Goal: Task Accomplishment & Management: Use online tool/utility

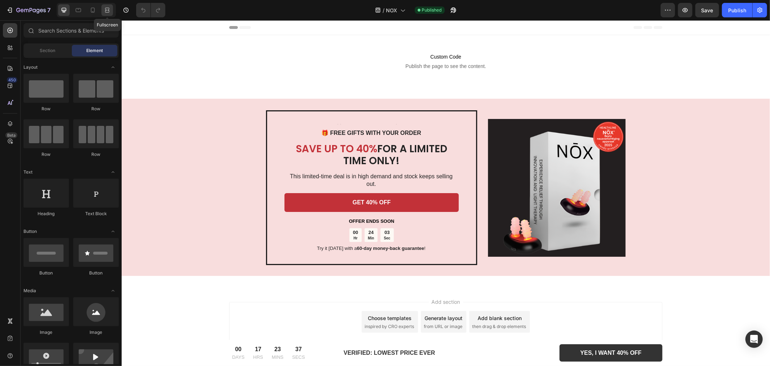
click at [101, 13] on div at bounding box center [107, 10] width 12 height 12
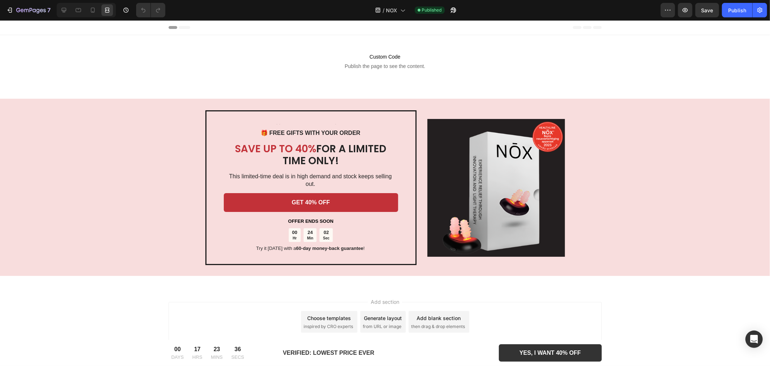
click at [101, 12] on div at bounding box center [86, 10] width 59 height 14
click at [96, 10] on icon at bounding box center [92, 10] width 7 height 7
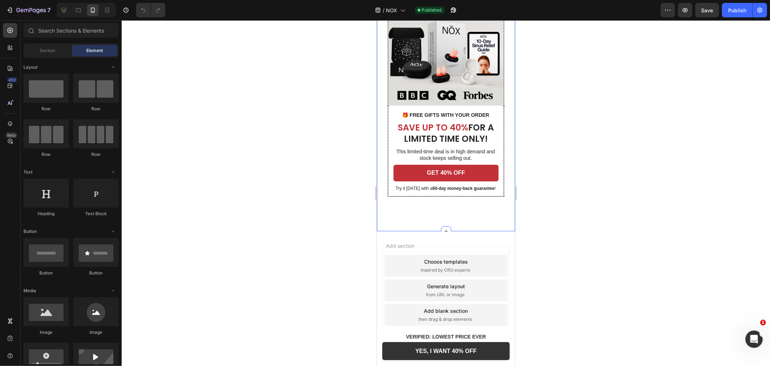
scroll to position [1093, 0]
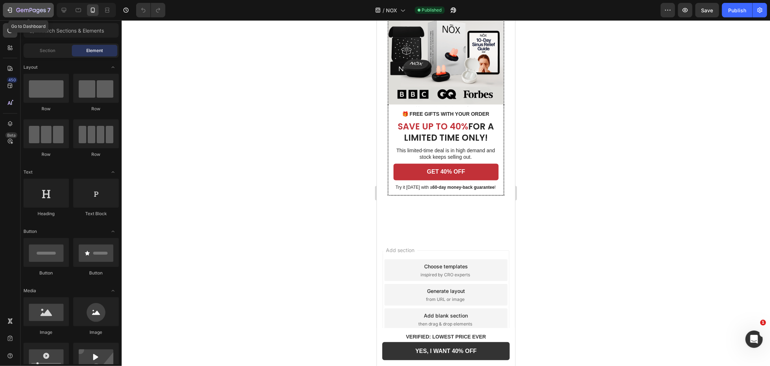
click at [9, 10] on icon "button" at bounding box center [9, 10] width 3 height 2
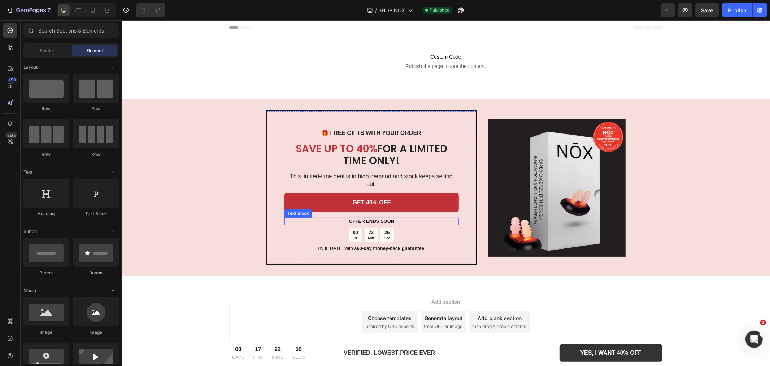
click at [385, 229] on div "25" at bounding box center [387, 232] width 7 height 6
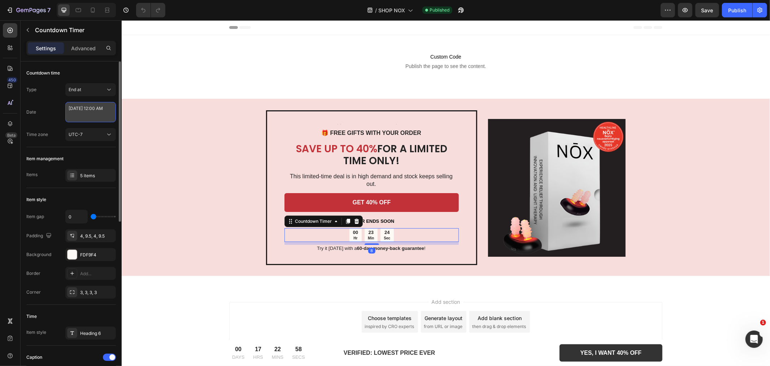
click at [99, 110] on textarea "[DATE] 12:00 AM" at bounding box center [90, 112] width 51 height 20
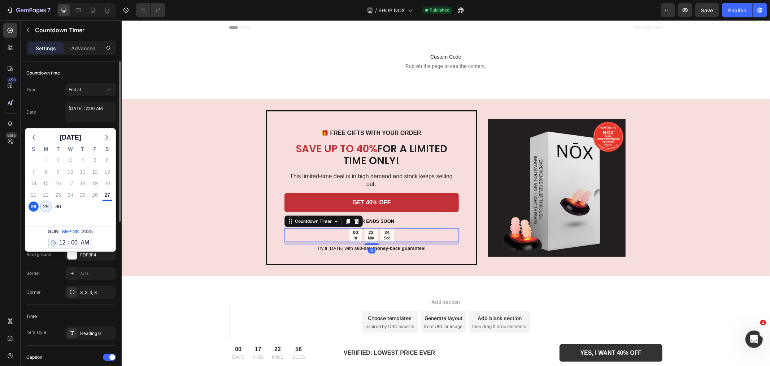
click at [47, 207] on div "29" at bounding box center [46, 206] width 10 height 10
type textarea "[DATE] 12:00 AM"
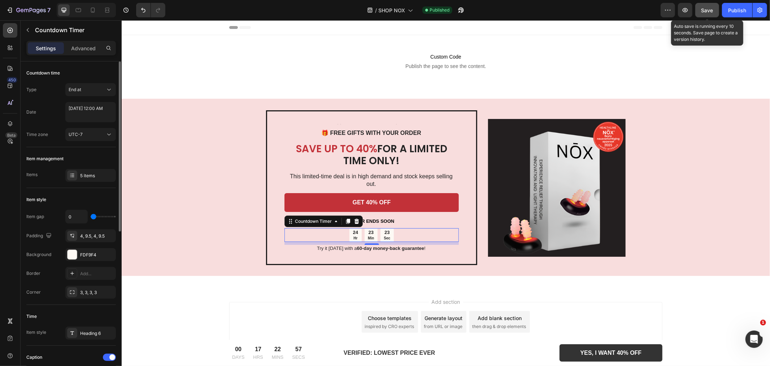
click at [701, 11] on button "Save" at bounding box center [708, 10] width 24 height 14
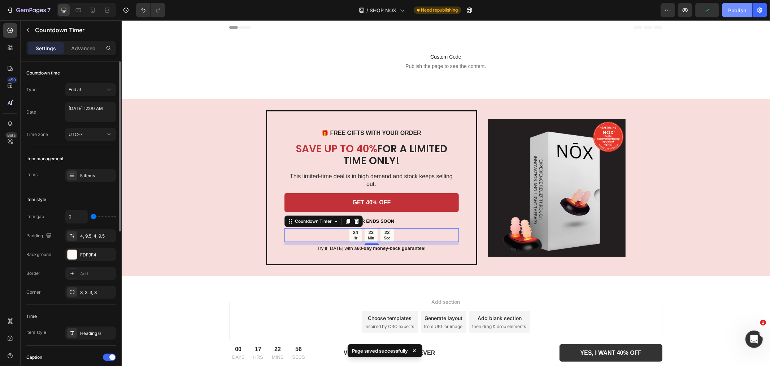
click at [735, 12] on div "Publish" at bounding box center [737, 11] width 18 height 8
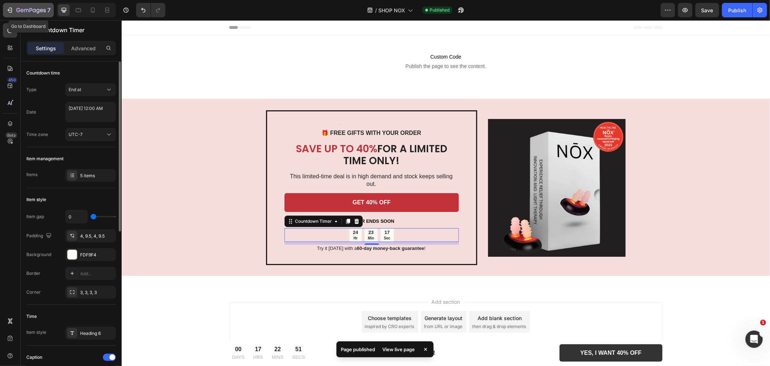
click at [21, 13] on icon "button" at bounding box center [31, 11] width 30 height 6
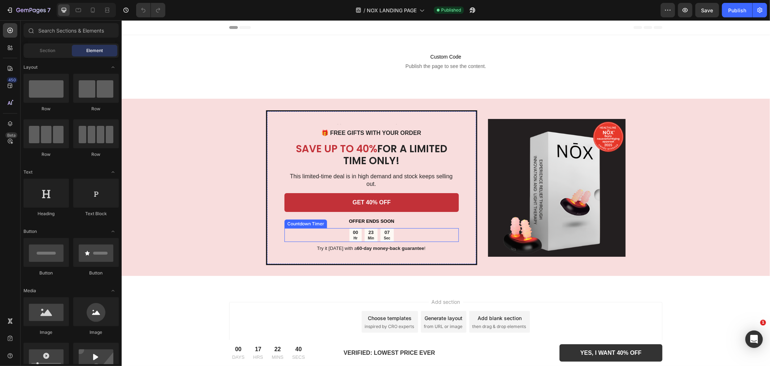
click at [371, 229] on div "23" at bounding box center [371, 232] width 6 height 6
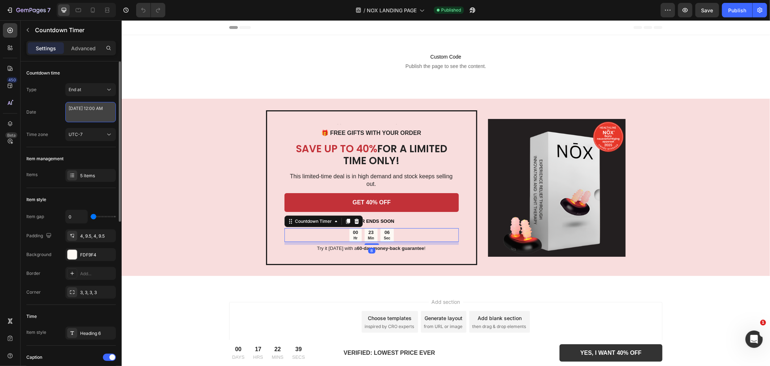
click at [95, 117] on textarea "[DATE] 12:00 AM" at bounding box center [90, 112] width 51 height 20
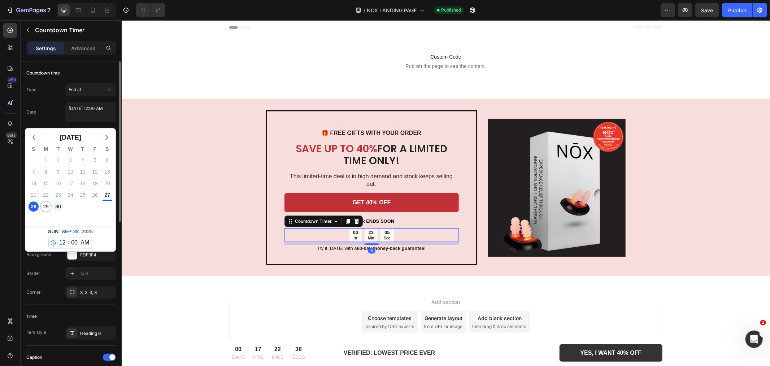
drag, startPoint x: 48, startPoint y: 208, endPoint x: 59, endPoint y: 207, distance: 10.9
click at [48, 208] on div "29" at bounding box center [46, 206] width 10 height 10
type textarea "[DATE] 12:00 AM"
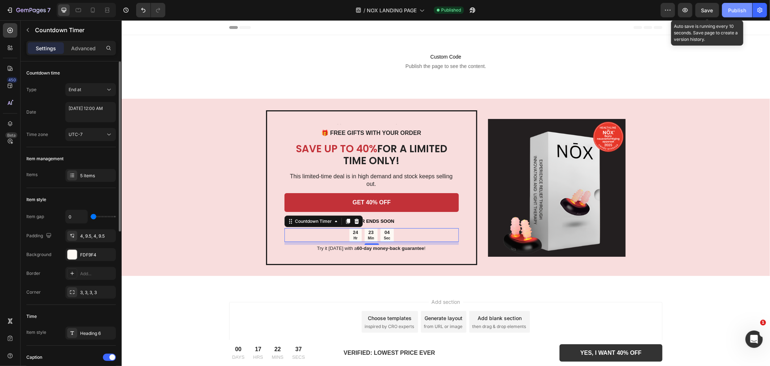
drag, startPoint x: 712, startPoint y: 9, endPoint x: 725, endPoint y: 11, distance: 13.1
click at [712, 10] on button "Save" at bounding box center [708, 10] width 24 height 14
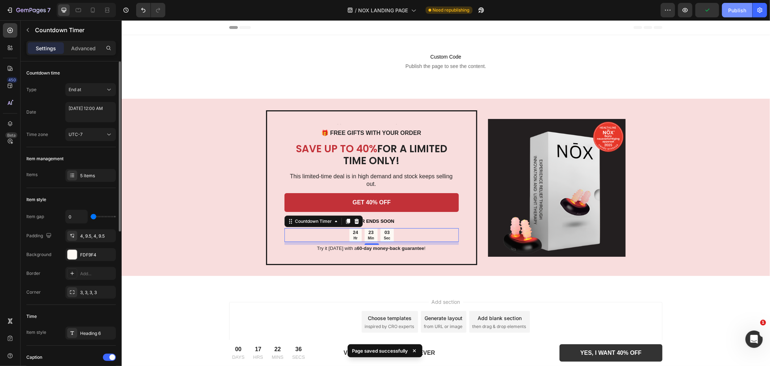
click at [726, 11] on button "Publish" at bounding box center [737, 10] width 30 height 14
click at [13, 2] on div "7 Version history / NOX LANDING PAGE Published Preview Save Publish" at bounding box center [385, 10] width 770 height 21
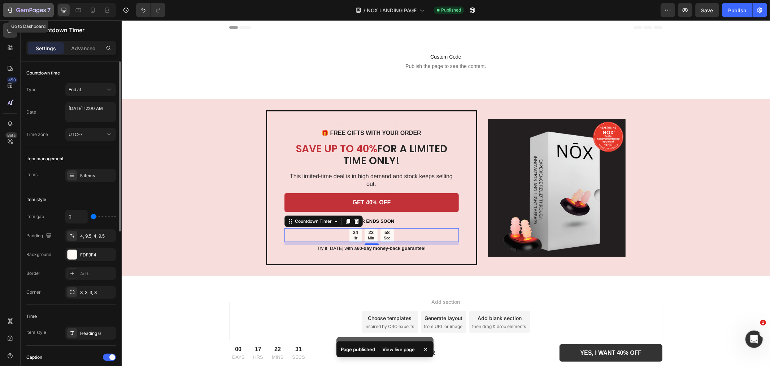
click at [12, 4] on button "7" at bounding box center [28, 10] width 51 height 14
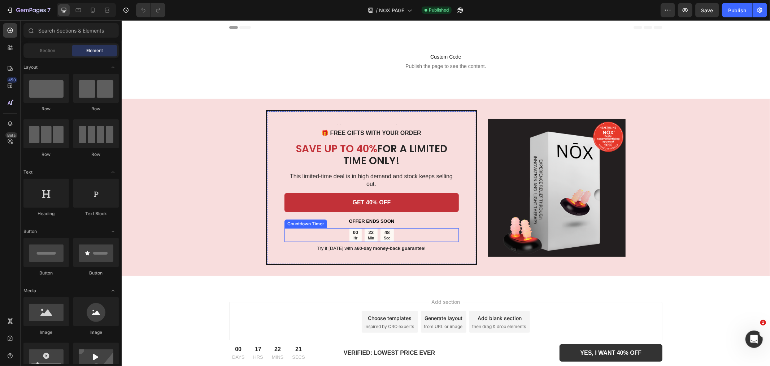
click at [389, 229] on div "48" at bounding box center [387, 232] width 7 height 6
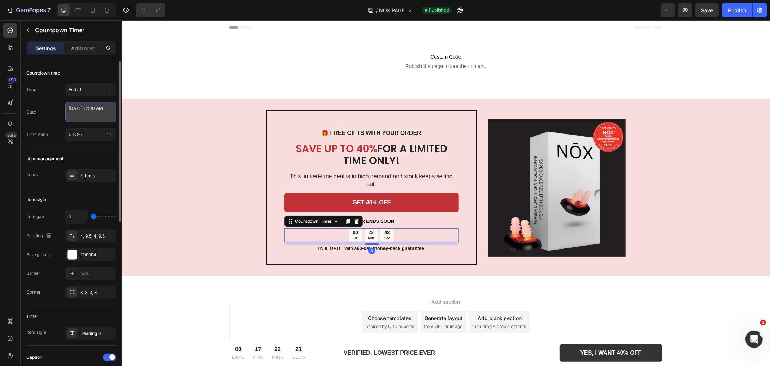
click at [94, 111] on textarea "[DATE] 12:00 AM" at bounding box center [90, 112] width 51 height 20
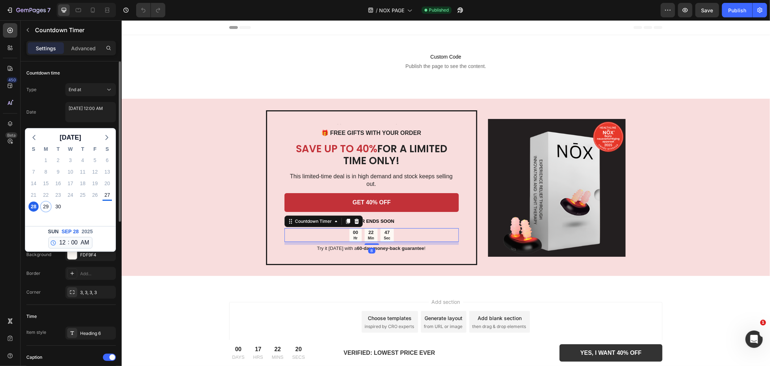
drag, startPoint x: 47, startPoint y: 210, endPoint x: 112, endPoint y: 203, distance: 65.1
click at [47, 210] on div "29" at bounding box center [46, 206] width 10 height 10
type textarea "[DATE] 12:00 AM"
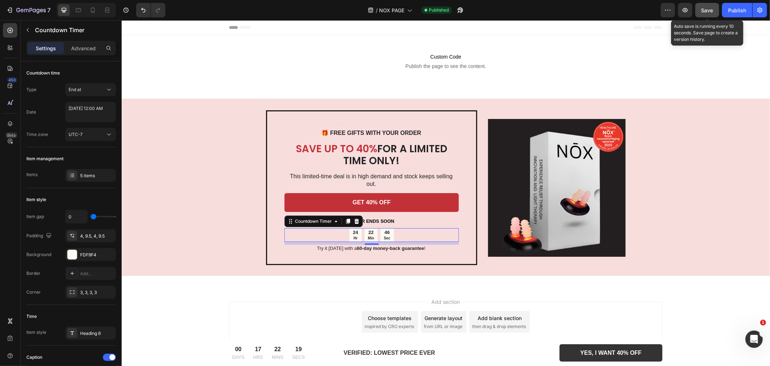
click at [709, 5] on button "Save" at bounding box center [708, 10] width 24 height 14
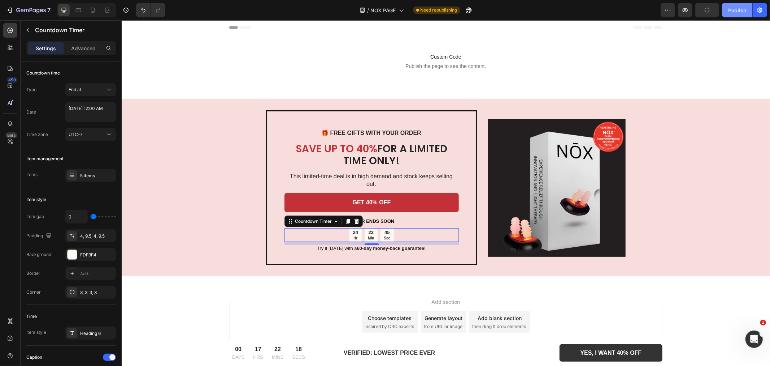
click at [732, 7] on div "Publish" at bounding box center [737, 11] width 18 height 8
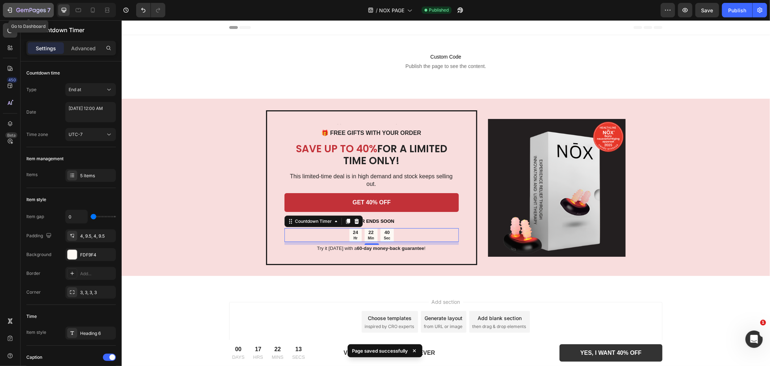
click at [13, 7] on icon "button" at bounding box center [9, 10] width 7 height 7
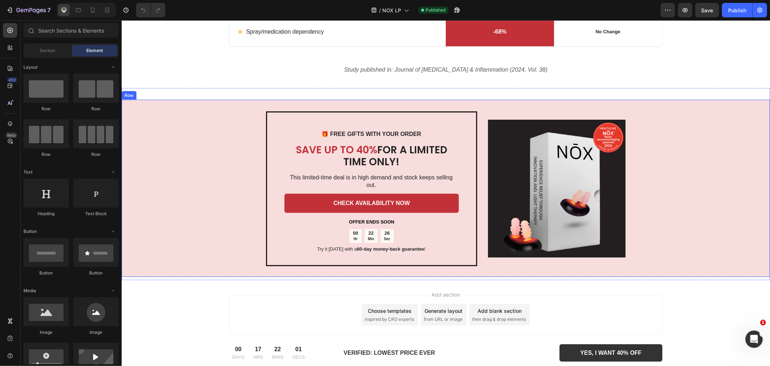
scroll to position [964, 0]
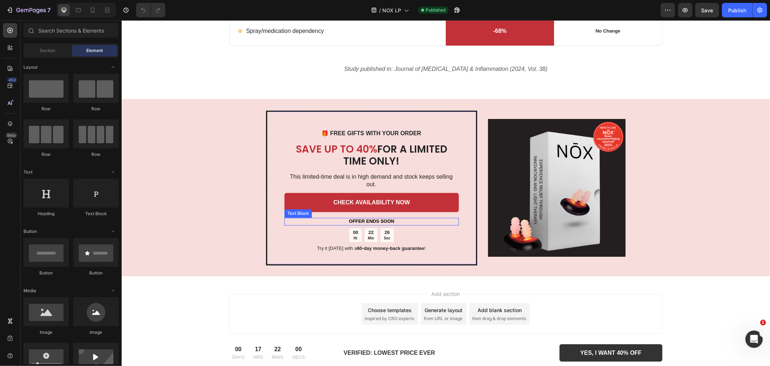
click at [372, 230] on div "22 Min" at bounding box center [370, 235] width 13 height 14
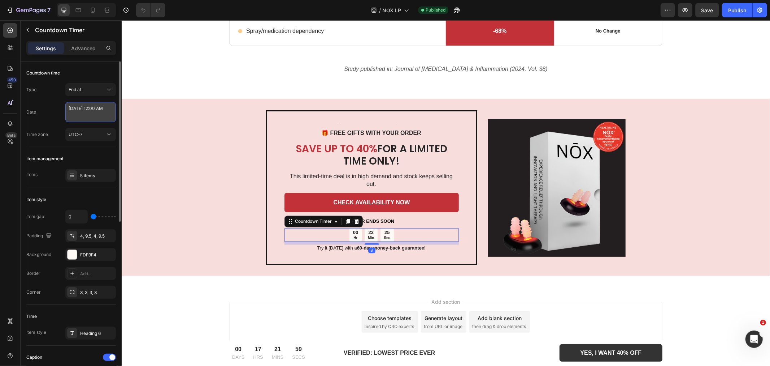
click at [86, 112] on textarea "[DATE] 12:00 AM" at bounding box center [90, 112] width 51 height 20
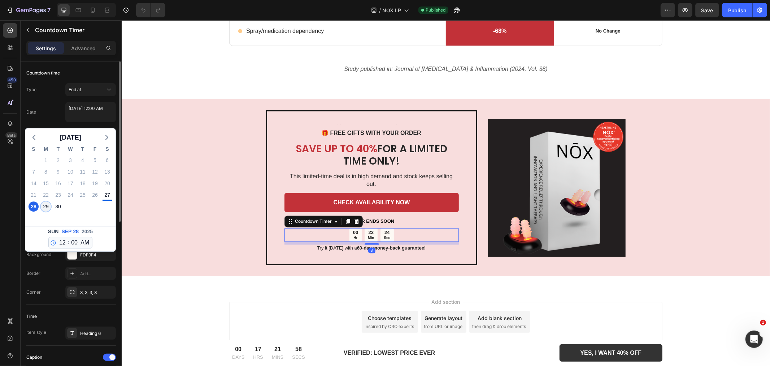
drag, startPoint x: 44, startPoint y: 204, endPoint x: 135, endPoint y: 150, distance: 106.7
click at [44, 204] on div "29" at bounding box center [46, 206] width 10 height 10
type textarea "[DATE] 12:00 AM"
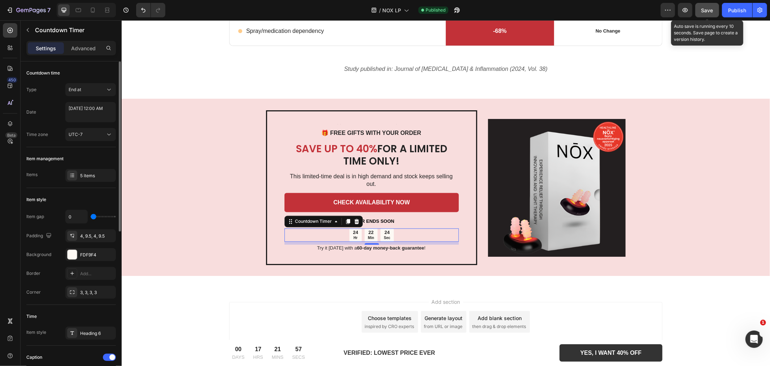
click at [712, 10] on span "Save" at bounding box center [708, 10] width 12 height 6
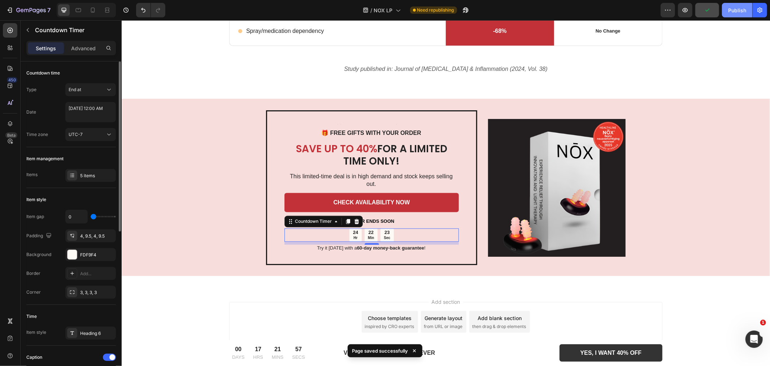
click at [745, 7] on div "Publish" at bounding box center [737, 11] width 18 height 8
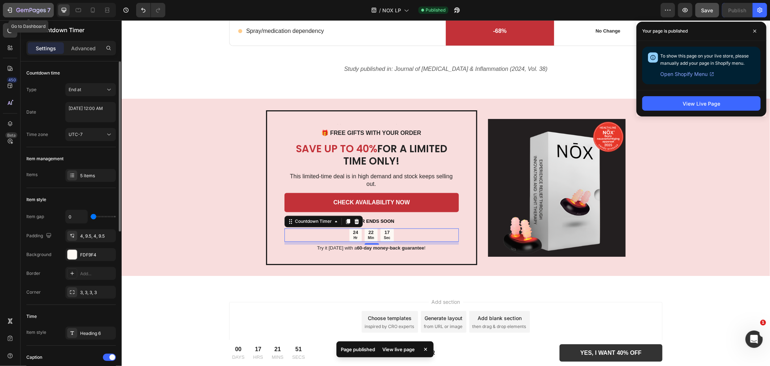
click at [12, 10] on icon "button" at bounding box center [9, 10] width 7 height 7
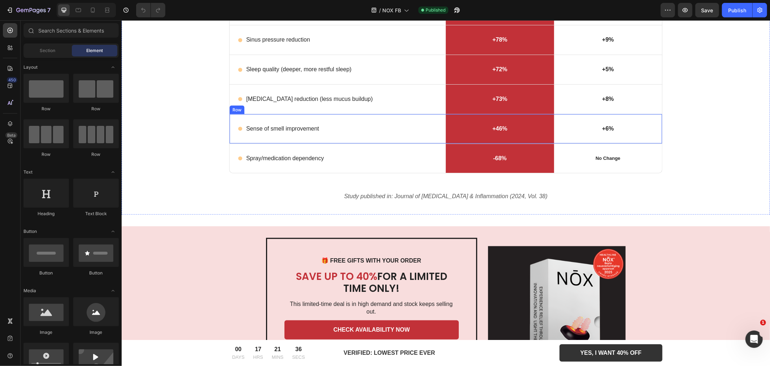
scroll to position [923, 0]
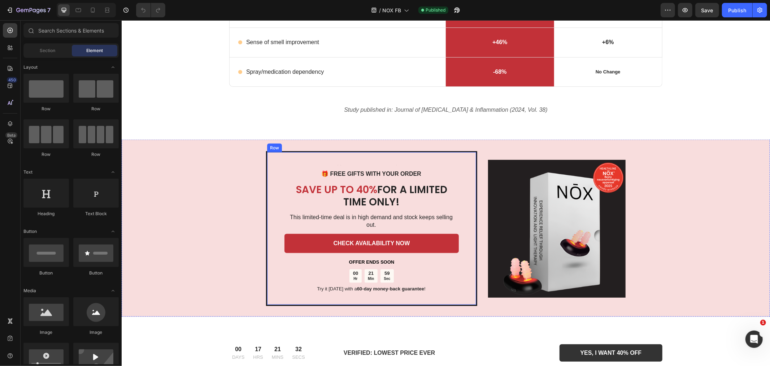
click at [357, 269] on div "00 Hr" at bounding box center [355, 276] width 12 height 14
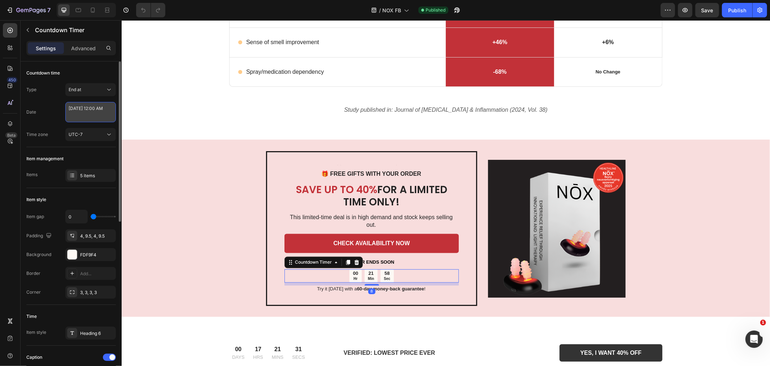
click at [85, 121] on textarea "[DATE] 12:00 AM" at bounding box center [90, 112] width 51 height 20
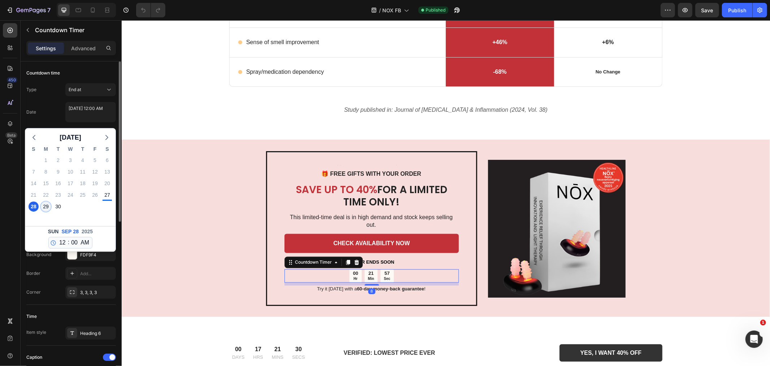
drag, startPoint x: 45, startPoint y: 204, endPoint x: 44, endPoint y: 181, distance: 23.5
click at [45, 204] on div "29" at bounding box center [46, 206] width 10 height 10
type textarea "[DATE] 12:00 AM"
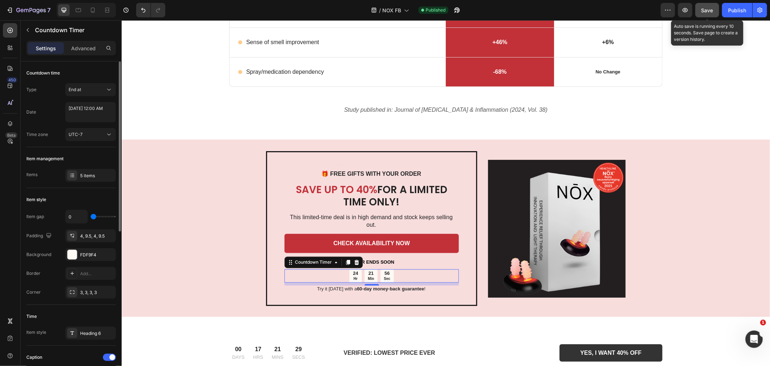
click at [709, 7] on span "Save" at bounding box center [708, 10] width 12 height 6
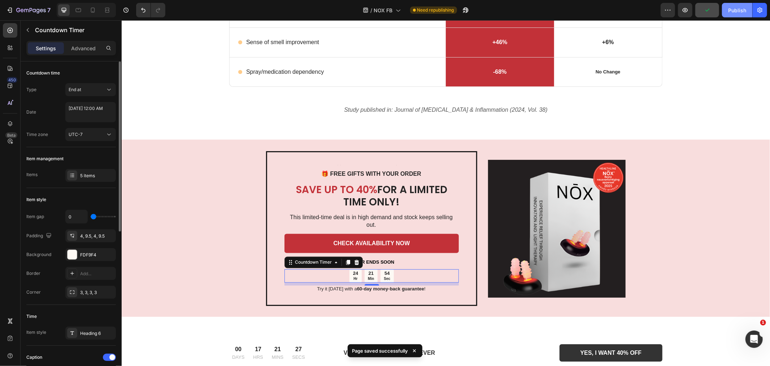
click at [738, 13] on div "Publish" at bounding box center [737, 11] width 18 height 8
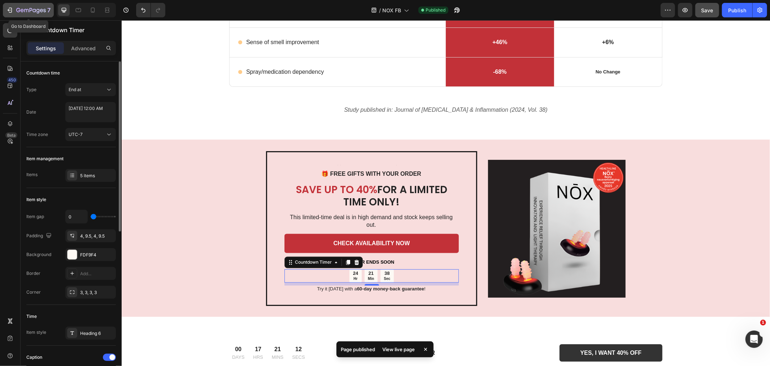
click at [15, 9] on div "7" at bounding box center [28, 10] width 44 height 9
